Goal: Task Accomplishment & Management: Manage account settings

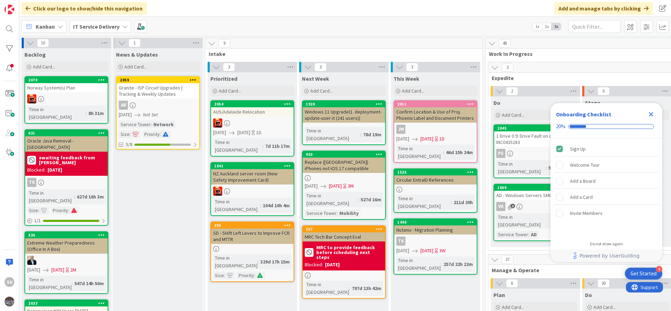
click at [653, 116] on icon "Close Checklist" at bounding box center [651, 114] width 5 height 5
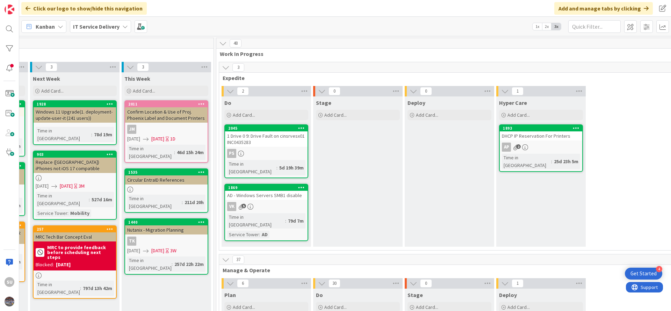
scroll to position [0, 279]
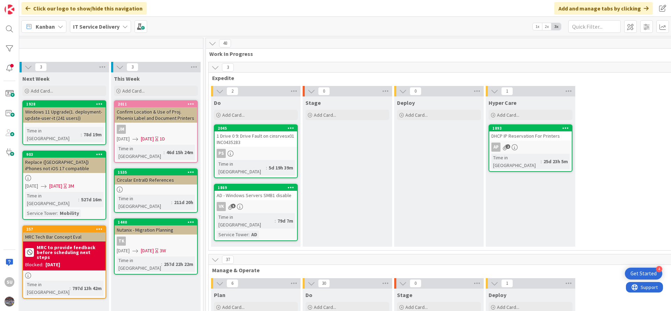
click at [254, 156] on div "PS" at bounding box center [255, 153] width 82 height 9
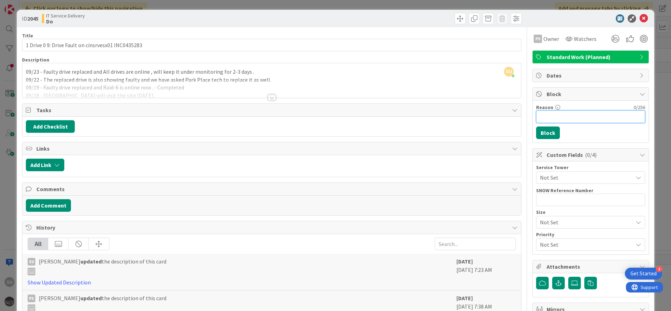
click at [547, 118] on input "Reason" at bounding box center [590, 116] width 109 height 13
type input "Blocked till Friday , Under Monitoring ."
click at [543, 134] on button "Block" at bounding box center [548, 132] width 24 height 13
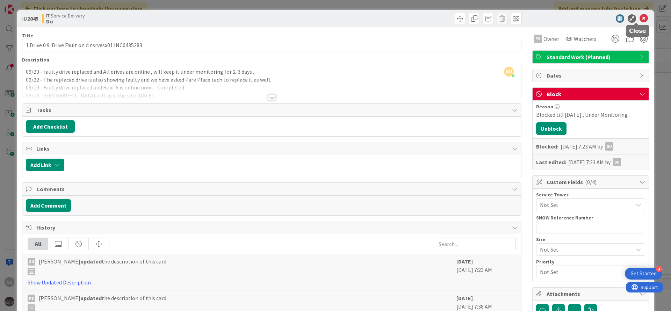
click at [639, 21] on icon at bounding box center [643, 18] width 8 height 8
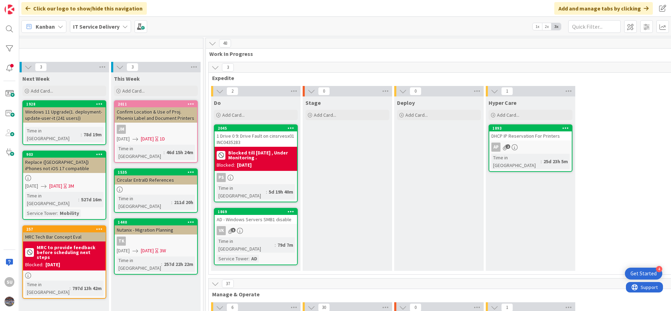
click at [278, 229] on link "1869 AD - Windows Servers SMB1 disable VK 5 Time in Column : 79d 7m Service Tow…" at bounding box center [256, 236] width 84 height 57
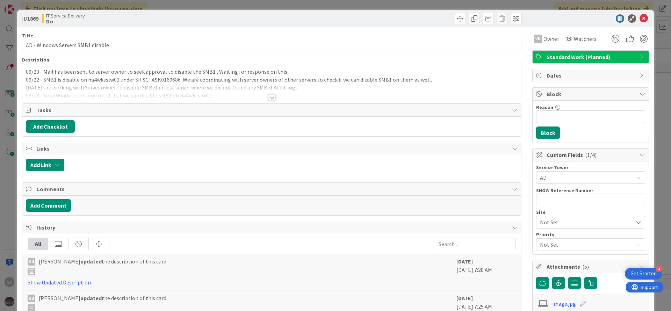
scroll to position [0, 279]
click at [268, 96] on div at bounding box center [272, 98] width 8 height 6
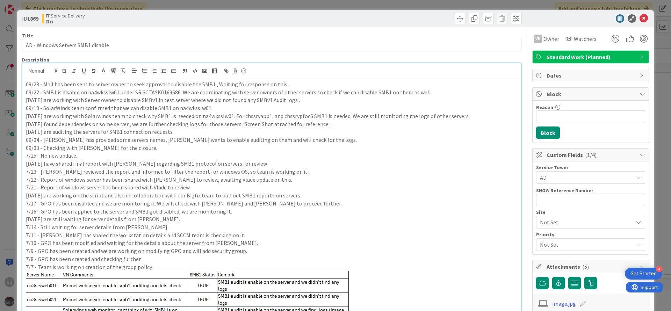
click at [24, 83] on div "09/23 - Mail has been sent to server owner to seek approval to disable the SMB1…" at bounding box center [271, 269] width 498 height 381
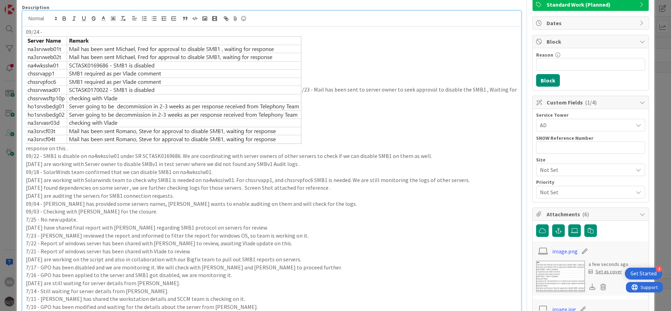
scroll to position [0, 0]
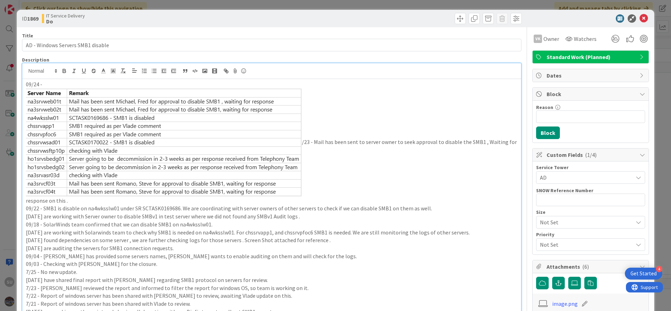
click at [303, 143] on p "/23 - Mail has been sent to server owner to seek approval to disable the SMB1 ,…" at bounding box center [271, 146] width 491 height 116
click at [301, 142] on img at bounding box center [164, 142] width 276 height 108
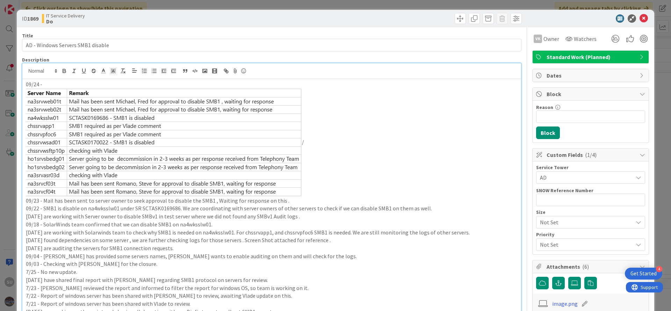
click at [186, 161] on img at bounding box center [164, 142] width 276 height 108
click at [148, 125] on img at bounding box center [164, 142] width 276 height 108
drag, startPoint x: 144, startPoint y: 121, endPoint x: 124, endPoint y: 121, distance: 19.9
click at [124, 121] on img at bounding box center [164, 142] width 276 height 108
click at [311, 191] on p "/" at bounding box center [271, 142] width 491 height 108
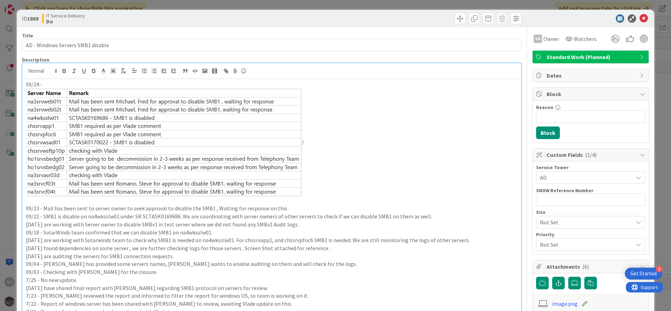
click at [54, 87] on p "09/24 -" at bounding box center [271, 84] width 491 height 8
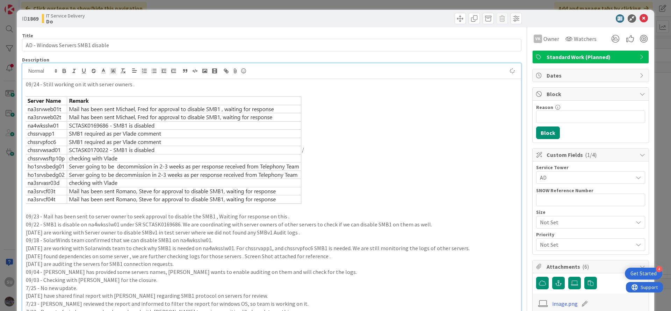
click at [63, 92] on p at bounding box center [271, 92] width 491 height 8
click at [40, 208] on p at bounding box center [271, 208] width 491 height 8
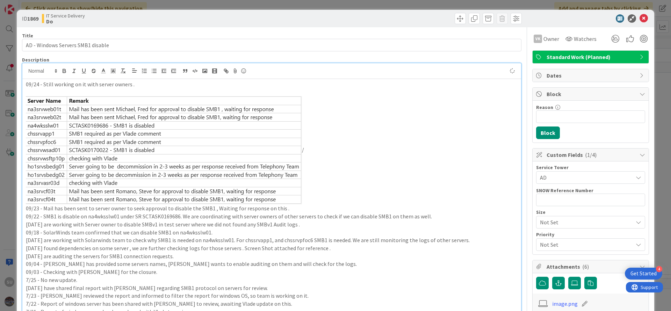
click at [146, 82] on p "09/24 - Still working on it with server owners ." at bounding box center [271, 84] width 491 height 8
click at [190, 85] on p "09/24 - Still working on it with server owners . Below are the current status ." at bounding box center [271, 84] width 491 height 8
click at [327, 125] on p "/" at bounding box center [271, 150] width 491 height 108
click at [145, 91] on p at bounding box center [271, 92] width 491 height 8
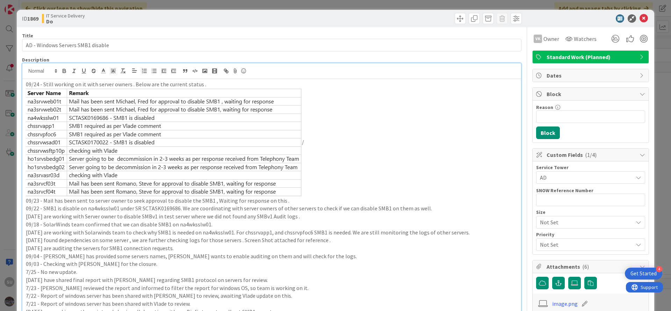
click at [305, 145] on p "/" at bounding box center [271, 142] width 491 height 108
click at [377, 172] on p at bounding box center [271, 142] width 491 height 108
click at [639, 19] on icon at bounding box center [643, 18] width 8 height 8
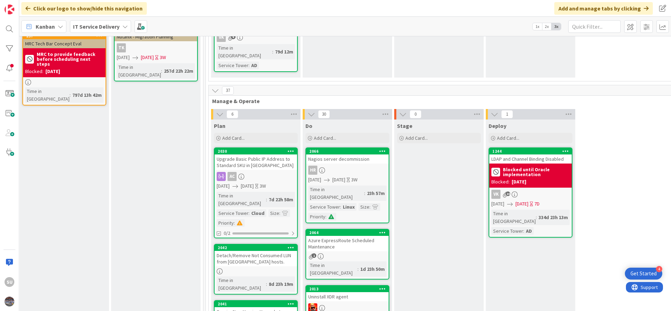
scroll to position [210, 279]
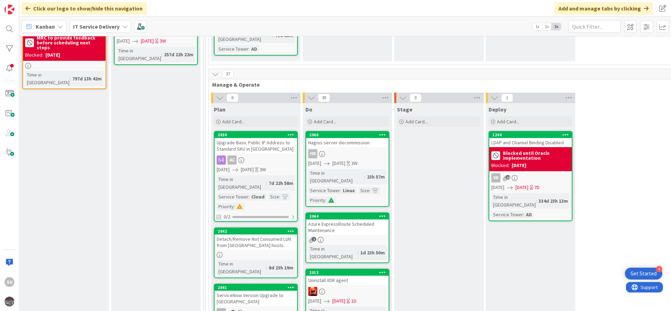
click at [257, 227] on link "2042 Detach/Remove Not Consumed LUN from ESXi hosts. Time in Column : 8d 23h 19m" at bounding box center [256, 252] width 84 height 51
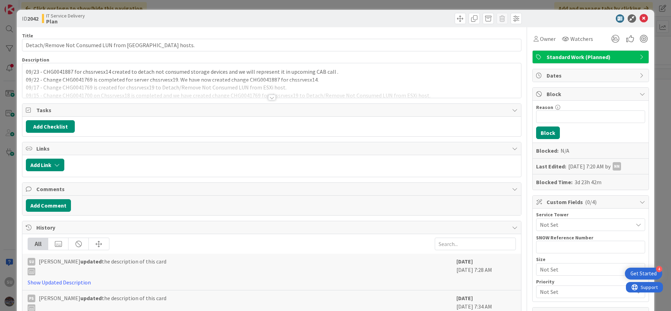
click at [24, 72] on div "09/23 - CHG0041887 for chssrvesx14 created to detach not consumed storage devic…" at bounding box center [271, 80] width 498 height 35
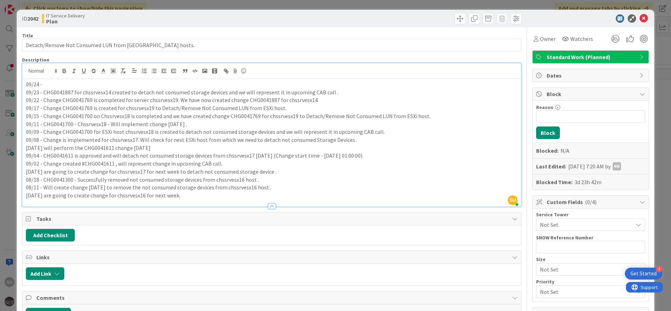
click at [58, 92] on p "09/23 - CHG0041887 for chssrvesx14 created to detach not consumed storage devic…" at bounding box center [271, 92] width 491 height 8
click at [639, 19] on icon at bounding box center [643, 18] width 8 height 8
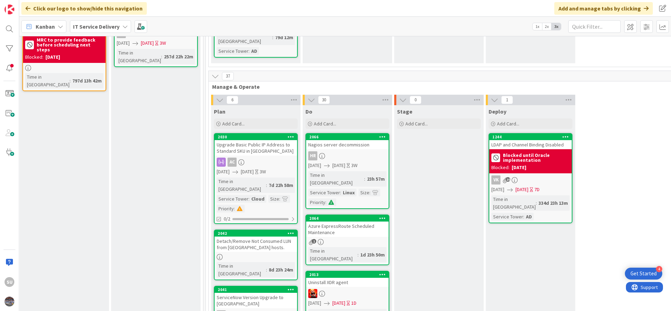
scroll to position [210, 279]
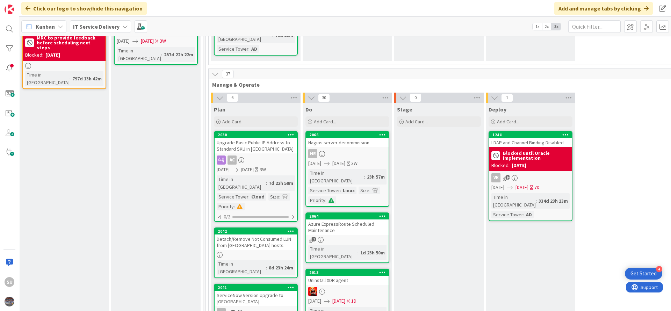
click at [266, 252] on div at bounding box center [255, 255] width 82 height 6
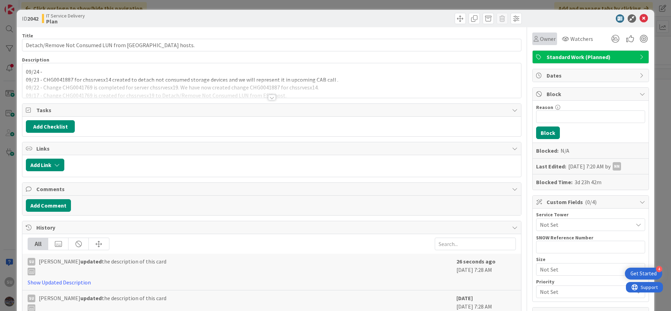
click at [533, 41] on div "Owner" at bounding box center [544, 39] width 22 height 8
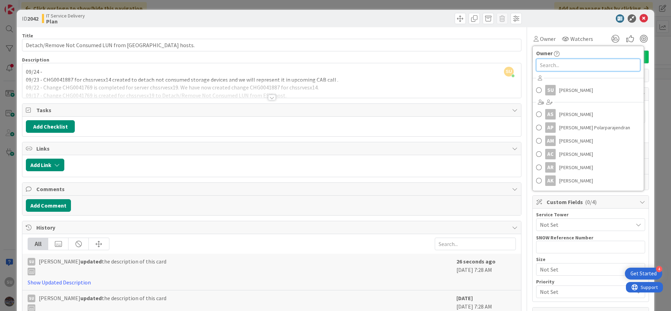
click at [554, 66] on input "text" at bounding box center [588, 65] width 104 height 13
click at [536, 88] on span at bounding box center [539, 90] width 6 height 10
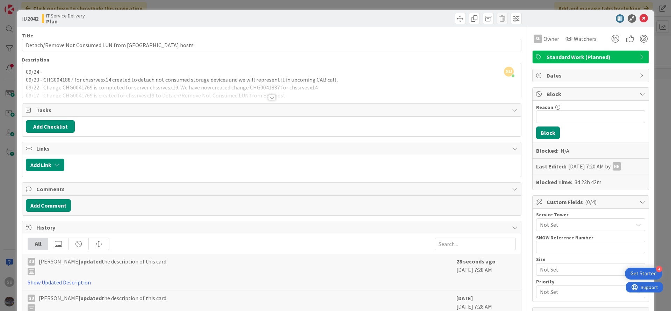
click at [50, 70] on div "SU Sujay Umredkar just joined 09/24 - 09/23 - CHG0041887 for chssrvesx14 create…" at bounding box center [271, 80] width 498 height 35
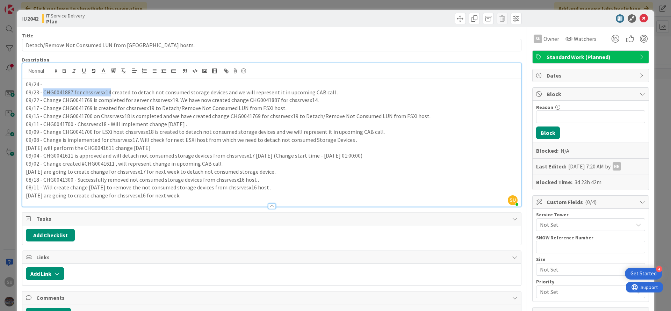
drag, startPoint x: 108, startPoint y: 92, endPoint x: 43, endPoint y: 93, distance: 65.7
click at [43, 93] on p "09/23 - CHG0041887 for chssrvesx14 created to detach not consumed storage devic…" at bounding box center [271, 92] width 491 height 8
copy p "CHG0041887 for chssrvesx14"
click at [63, 79] on div "09/24 - 09/23 - CHG0041887 for chssrvesx14 created to detach not consumed stora…" at bounding box center [271, 142] width 498 height 127
drag, startPoint x: 73, startPoint y: 85, endPoint x: 111, endPoint y: 85, distance: 38.1
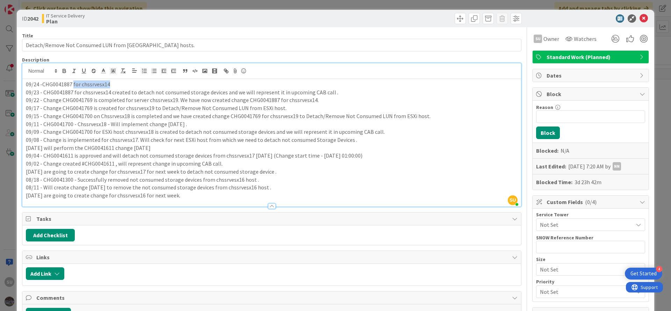
click at [111, 85] on p "09/24 -CHG0041887 for chssrvesx14" at bounding box center [271, 84] width 491 height 8
click at [84, 86] on p "09/24 -CHG0041887 for chssrvesx14" at bounding box center [271, 84] width 491 height 8
click at [79, 86] on p "09/24 -CHG0041887 for chssrvesx14" at bounding box center [271, 84] width 491 height 8
click at [117, 86] on p "09/24 -CHG0041887 for chssrvesx14" at bounding box center [271, 84] width 491 height 8
click at [151, 88] on p "09/24 -CHG0041887 for chssrvesx14 is approved" at bounding box center [271, 84] width 491 height 8
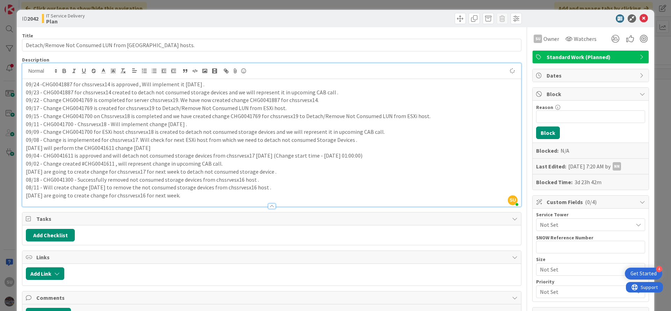
click at [190, 83] on p "09/24 -CHG0041887 for chssrvesx14 is approved , Will implement it on friday ." at bounding box center [271, 84] width 491 height 8
drag, startPoint x: 385, startPoint y: 159, endPoint x: 392, endPoint y: 157, distance: 7.3
click at [386, 159] on p "09/04 - CHG0041611 is approved and will detach not consumed storage devices fro…" at bounding box center [271, 156] width 491 height 8
click at [539, 118] on input "Reason" at bounding box center [590, 116] width 109 height 13
drag, startPoint x: 591, startPoint y: 117, endPoint x: 524, endPoint y: 121, distance: 67.2
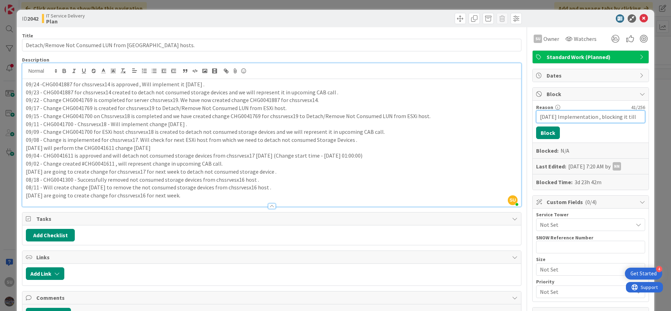
click at [532, 121] on div "Block Reason 41 / 256 Friday Implementation , blocking it till Block Blocked: N…" at bounding box center [590, 138] width 117 height 103
click at [572, 118] on input "Blocking it till" at bounding box center [590, 116] width 109 height 13
click at [635, 119] on input "Blocking it till Friday as implementation is on Friday" at bounding box center [590, 116] width 109 height 13
drag, startPoint x: 618, startPoint y: 114, endPoint x: 634, endPoint y: 115, distance: 16.5
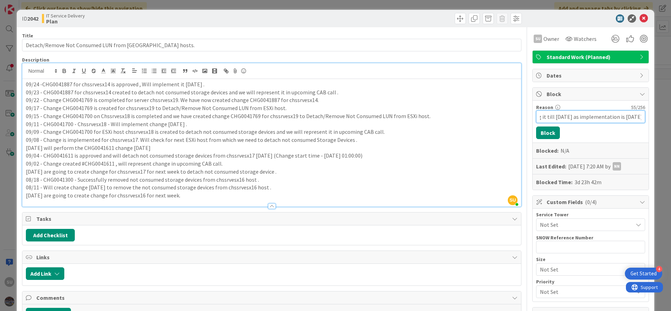
click at [634, 115] on input "Blocking it till Friday as implementation is on Friday" at bounding box center [590, 116] width 109 height 13
drag, startPoint x: 567, startPoint y: 117, endPoint x: 495, endPoint y: 112, distance: 71.8
click at [495, 112] on div "Title 48 / 128 Detach/Remove Not Consumed LUN from ESXi hosts. Description SU S…" at bounding box center [335, 290] width 627 height 527
click at [603, 116] on input "Implementation is on Friday" at bounding box center [590, 116] width 109 height 13
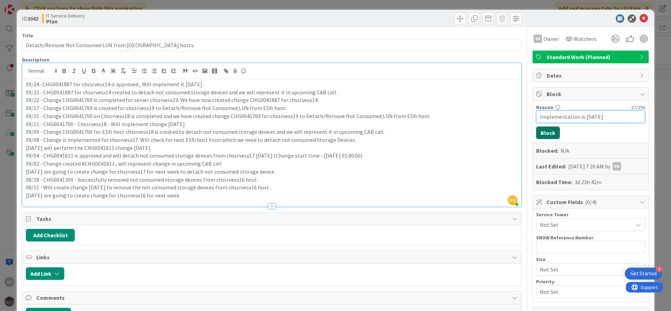
type input "Implementation is on Friday"
click at [536, 133] on button "Block" at bounding box center [548, 132] width 24 height 13
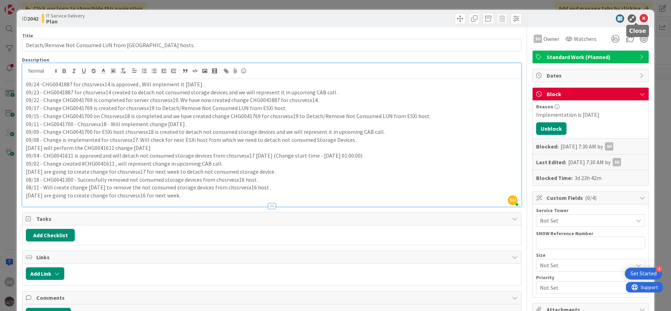
click at [639, 19] on icon at bounding box center [643, 18] width 8 height 8
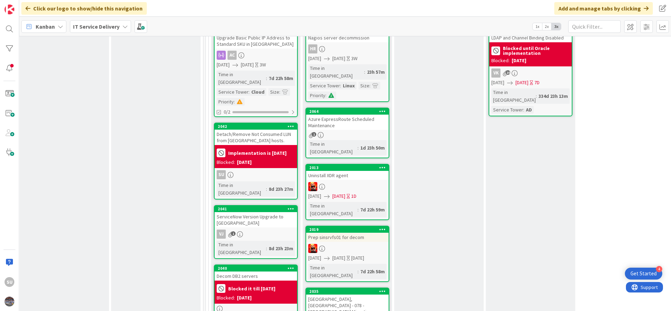
scroll to position [0, 279]
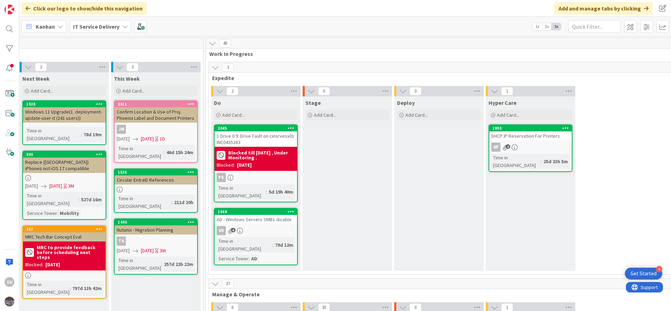
click at [260, 176] on div "PS" at bounding box center [255, 177] width 82 height 9
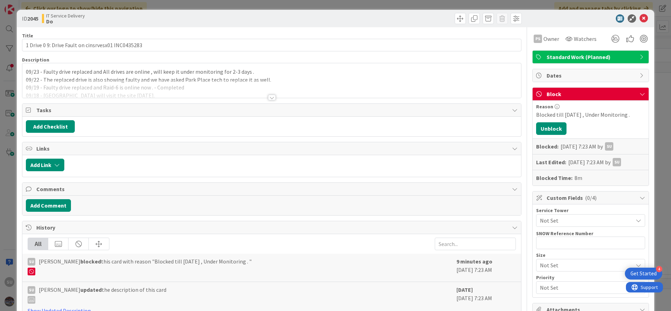
click at [268, 100] on div at bounding box center [272, 98] width 8 height 6
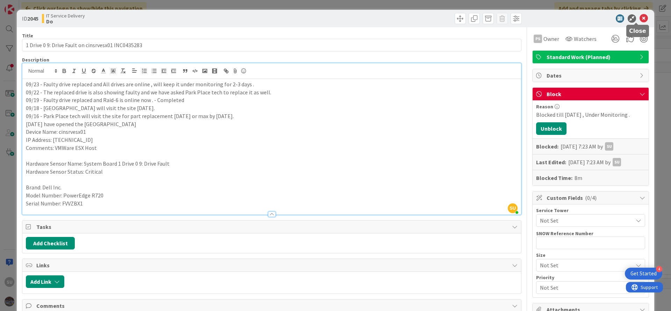
click at [639, 19] on icon at bounding box center [643, 18] width 8 height 8
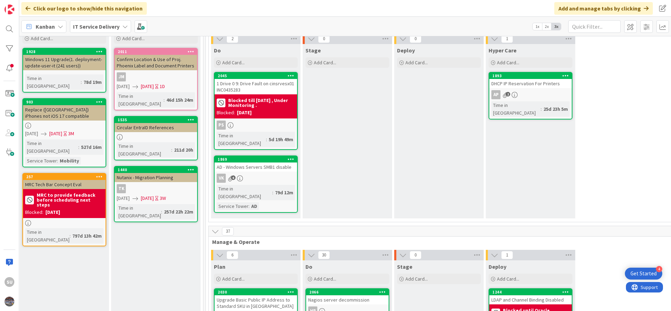
click at [288, 185] on div "Time in Column : 79d 12m Service Tower : AD" at bounding box center [256, 197] width 78 height 25
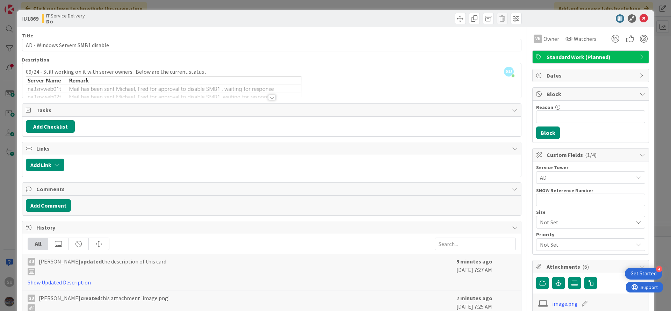
click at [268, 98] on div at bounding box center [272, 98] width 8 height 6
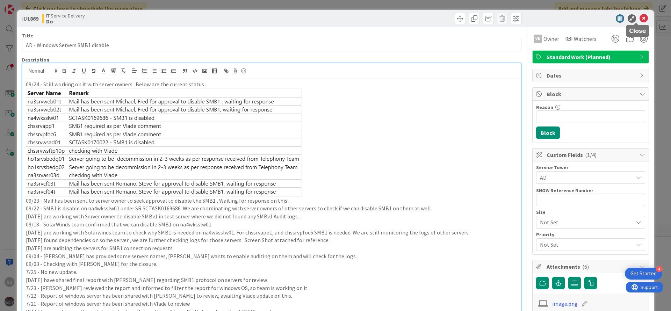
click at [639, 21] on icon at bounding box center [643, 18] width 8 height 8
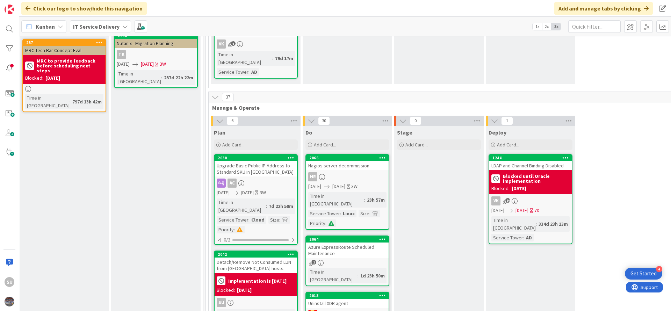
scroll to position [210, 279]
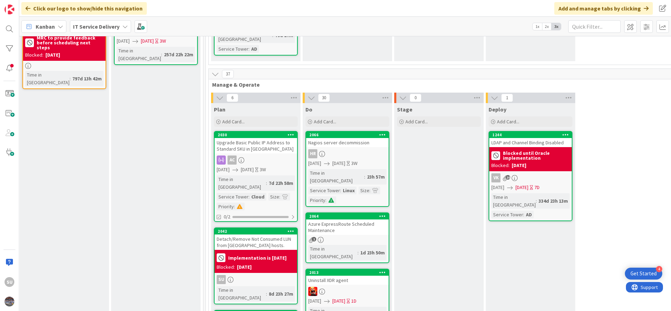
click at [268, 275] on div "SU" at bounding box center [255, 279] width 82 height 9
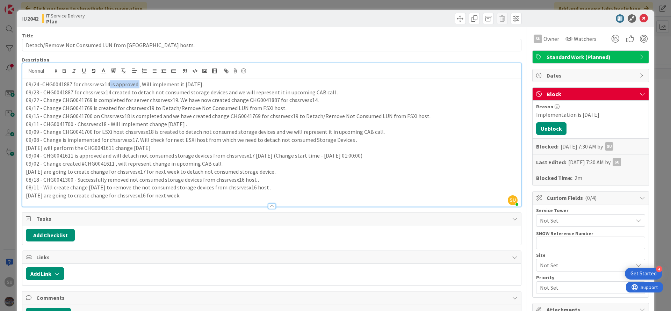
drag, startPoint x: 138, startPoint y: 71, endPoint x: 108, endPoint y: 86, distance: 33.1
click at [108, 86] on p "09/24 -CHG0041887 for chssrvesx14 is approved , Will implement it on Friday ." at bounding box center [271, 84] width 491 height 8
click at [639, 19] on icon at bounding box center [643, 18] width 8 height 8
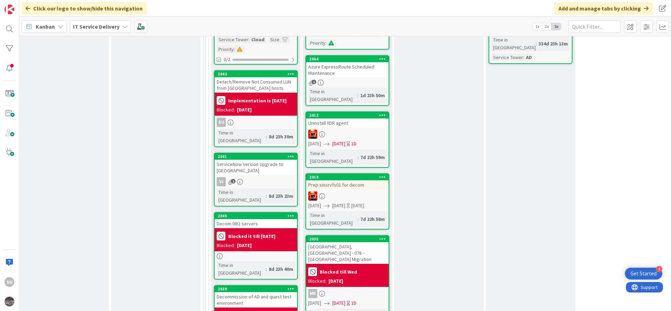
scroll to position [419, 279]
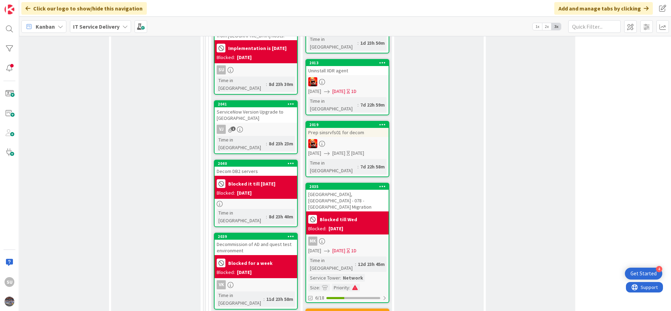
click at [258, 201] on div at bounding box center [255, 204] width 82 height 6
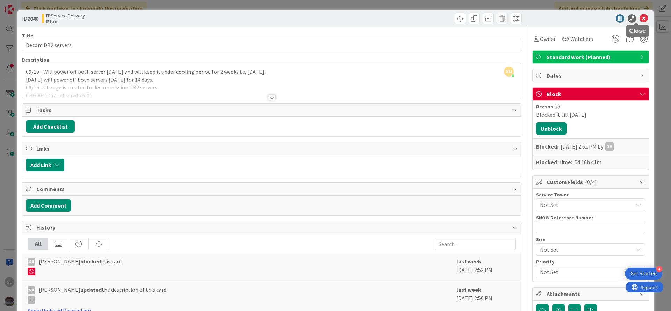
click at [639, 21] on icon at bounding box center [643, 18] width 8 height 8
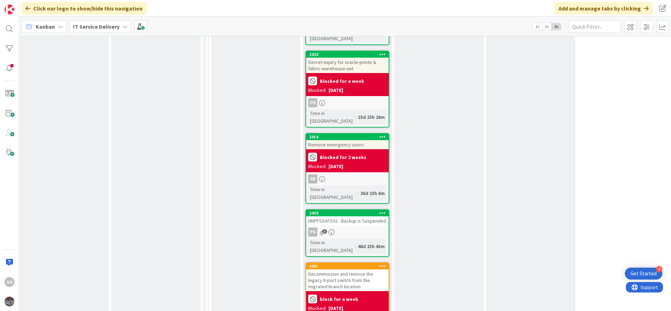
scroll to position [891, 279]
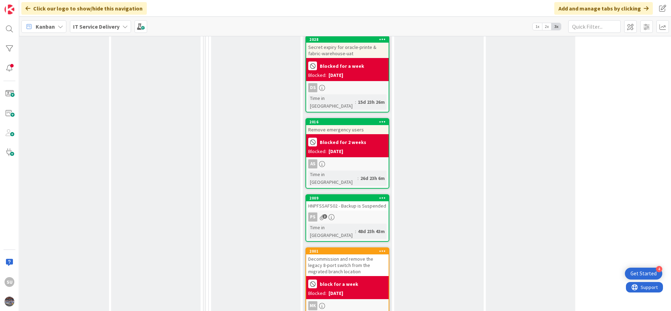
click at [356, 212] on div "PS 3" at bounding box center [347, 216] width 82 height 9
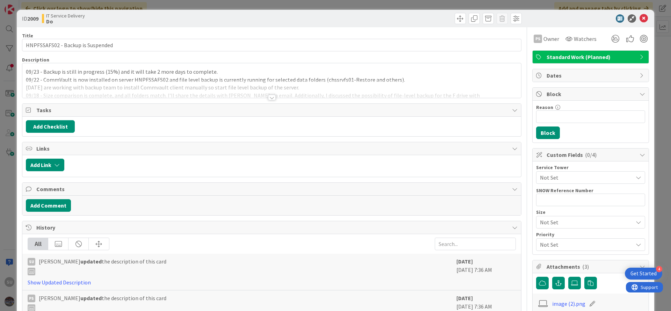
click at [270, 97] on div at bounding box center [272, 98] width 8 height 6
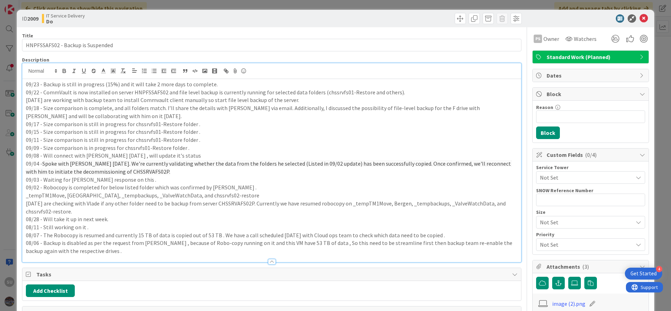
click at [25, 87] on div "09/23 - Backup is still in progress (15%) and it will take 2 more days to compl…" at bounding box center [271, 170] width 498 height 183
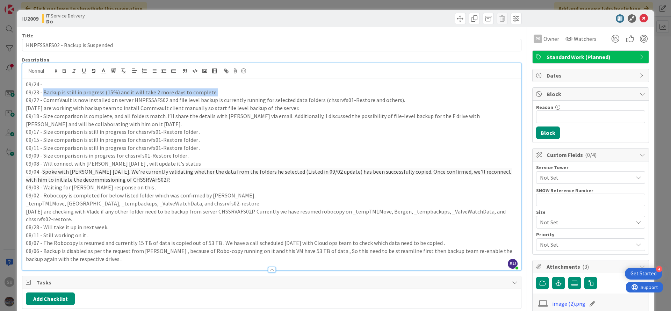
drag, startPoint x: 213, startPoint y: 91, endPoint x: 44, endPoint y: 95, distance: 169.1
click at [44, 95] on p "09/23 - Backup is still in progress (15%) and it will take 2 more days to compl…" at bounding box center [271, 92] width 491 height 8
copy p "Backup is still in progress (15%) and it will take 2 more days to complete."
click at [66, 83] on p "09/24 -" at bounding box center [271, 84] width 491 height 8
click at [155, 84] on p "09/24 - Backup is still in progress (15%) and it will take 2 more days to compl…" at bounding box center [271, 84] width 491 height 8
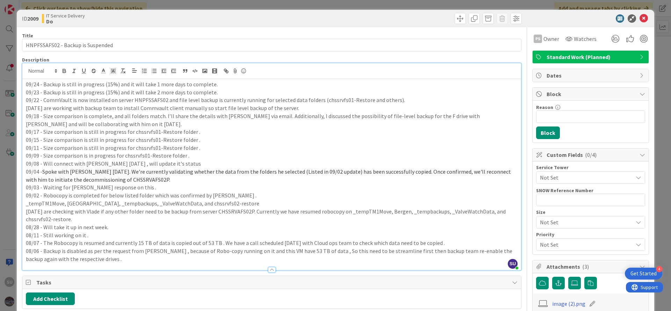
click at [155, 85] on p "09/24 - Backup is still in progress (15%) and it will take 1 more days to compl…" at bounding box center [271, 84] width 491 height 8
click at [109, 85] on p "09/24 - Backup is still in progress (15%) and it will take 2 more days to compl…" at bounding box center [271, 84] width 491 height 8
click at [634, 23] on div "ID 2009 IT Service Delivery Do" at bounding box center [335, 18] width 637 height 17
drag, startPoint x: 636, startPoint y: 19, endPoint x: 414, endPoint y: 157, distance: 261.6
click at [639, 19] on icon at bounding box center [643, 18] width 8 height 8
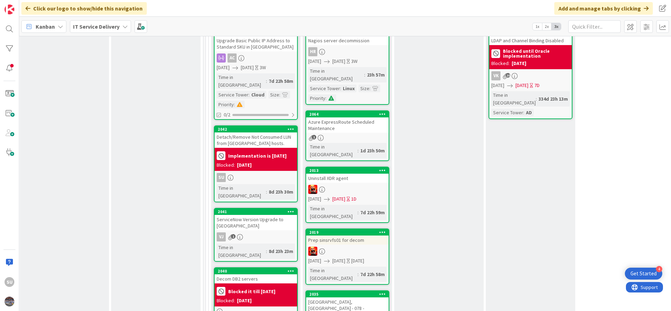
scroll to position [314, 279]
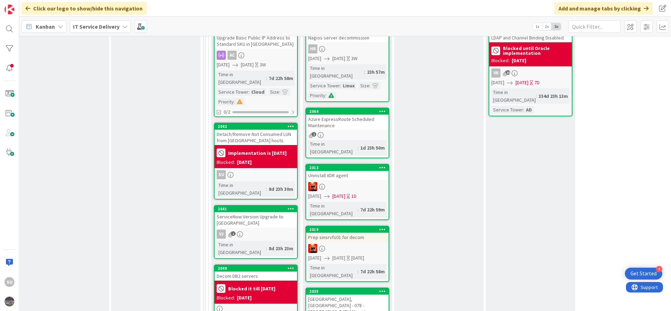
click at [252, 170] on div "SU" at bounding box center [255, 174] width 82 height 9
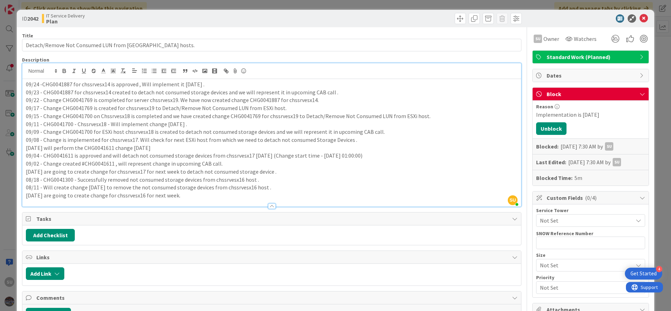
drag, startPoint x: 211, startPoint y: 72, endPoint x: 22, endPoint y: 83, distance: 188.6
click at [22, 83] on div "09/24 -CHG0041887 for chssrvesx14 is approved , Will implement it on Friday . 0…" at bounding box center [271, 142] width 498 height 127
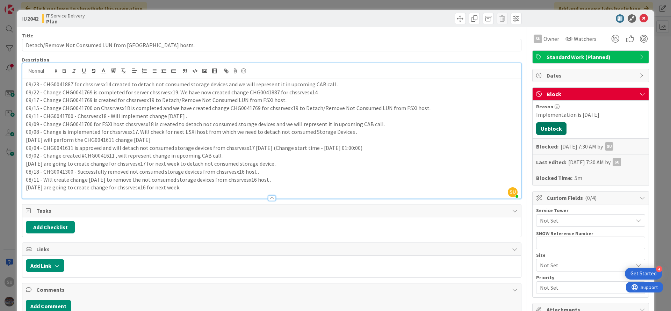
click at [540, 130] on button "Unblock" at bounding box center [551, 128] width 30 height 13
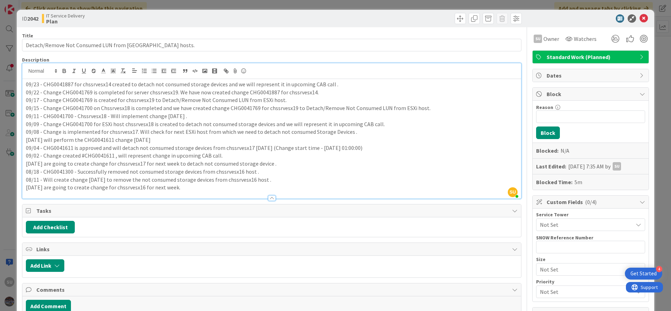
click at [24, 86] on div "09/23 - CHG0041887 for chssrvesx14 created to detach not consumed storage devic…" at bounding box center [271, 138] width 498 height 119
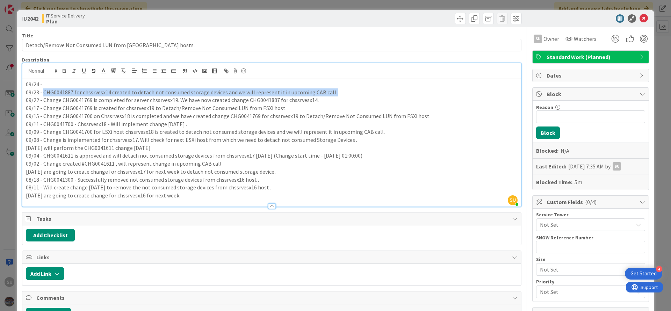
drag, startPoint x: 304, startPoint y: 93, endPoint x: 42, endPoint y: 92, distance: 261.3
click at [42, 92] on p "09/23 - CHG0041887 for chssrvesx14 created to detach not consumed storage devic…" at bounding box center [271, 92] width 491 height 8
copy p "CHG0041887 for chssrvesx14 created to detach not consumed storage devices and w…"
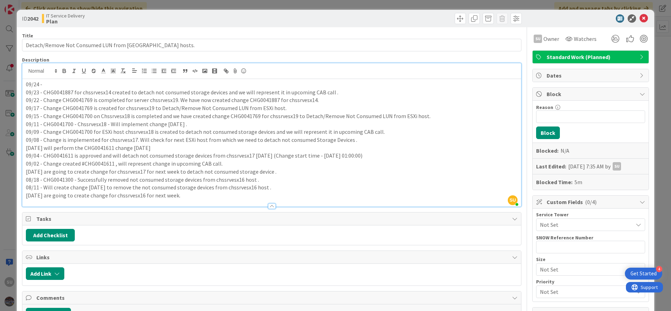
click at [57, 82] on p "09/24 -" at bounding box center [271, 84] width 491 height 8
drag, startPoint x: 285, startPoint y: 87, endPoint x: 308, endPoint y: 85, distance: 22.7
click at [308, 85] on p "09/24 - CHG0041887 for chssrvesx14 created to detach not consumed storage devic…" at bounding box center [271, 84] width 491 height 8
click at [344, 98] on p "09/22 - Change CHG0041769 is completed for server chssrvesx19. We have now crea…" at bounding box center [271, 100] width 491 height 8
click at [639, 19] on icon at bounding box center [643, 18] width 8 height 8
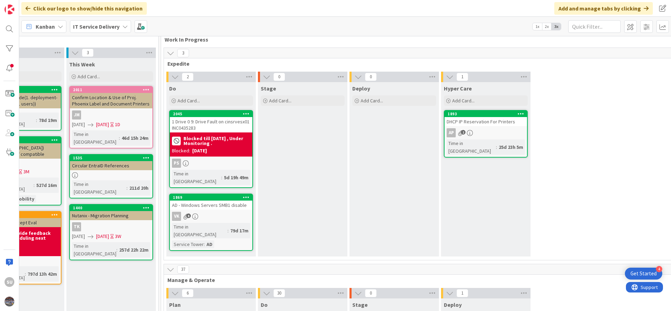
scroll to position [0, 324]
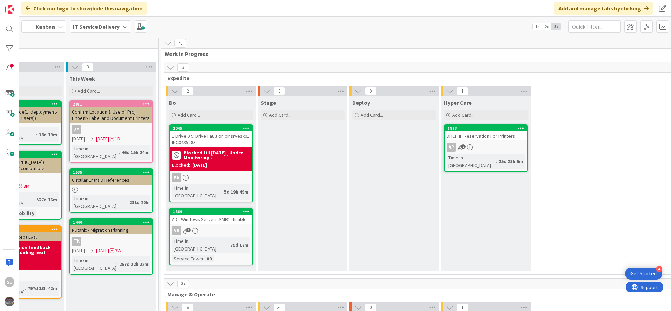
click at [251, 10] on div "Click our logo to show/hide this navigation Add and manage tabs by clicking" at bounding box center [344, 8] width 651 height 17
click at [7, 286] on div "SU" at bounding box center [10, 282] width 10 height 10
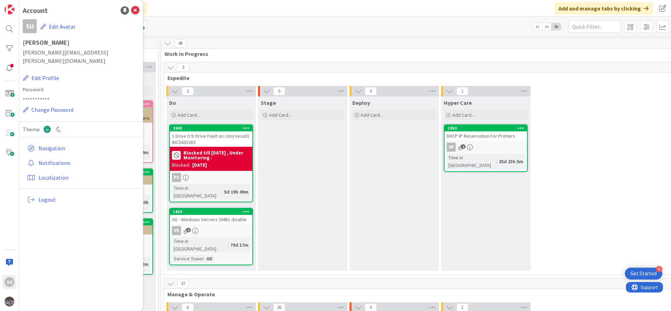
click at [314, 21] on div "Kanban IT Service Delivery 1x 2x 3x" at bounding box center [344, 26] width 651 height 19
